Goal: Transaction & Acquisition: Purchase product/service

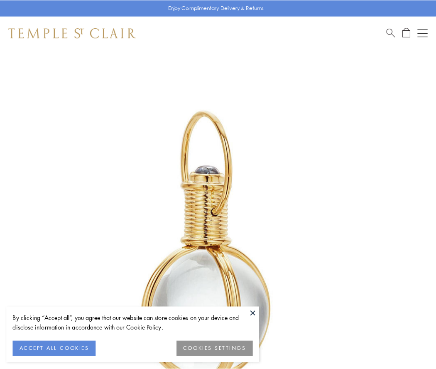
scroll to position [217, 0]
